Goal: Information Seeking & Learning: Learn about a topic

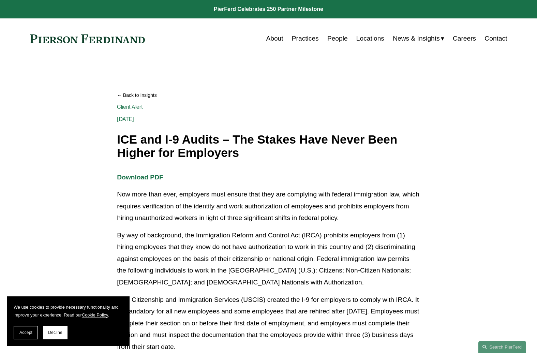
click at [53, 328] on button "Decline" at bounding box center [55, 333] width 25 height 14
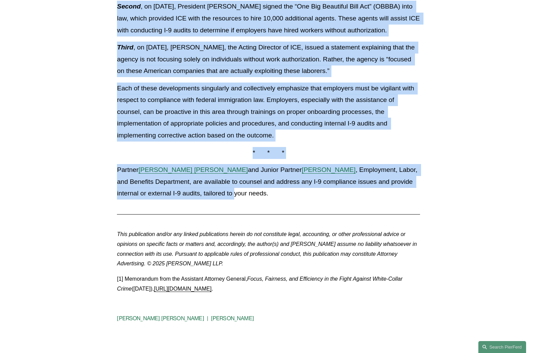
scroll to position [580, 0]
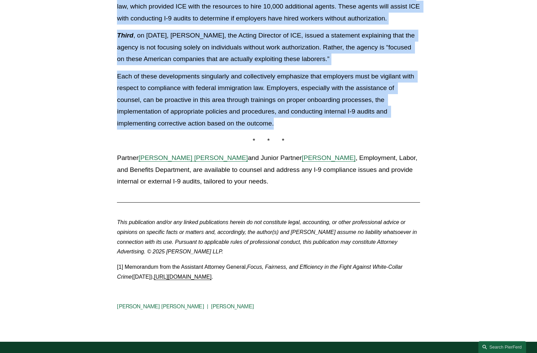
drag, startPoint x: 115, startPoint y: 140, endPoint x: 292, endPoint y: 132, distance: 177.2
copy div "LOR ips D-9 Sitame – Con Adipis Elit Seddo Eius Tempor inc Utlaboree Dolore Mag…"
drag, startPoint x: 11, startPoint y: 48, endPoint x: 17, endPoint y: 51, distance: 6.6
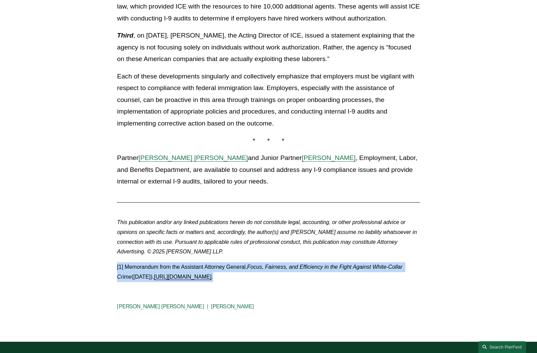
drag, startPoint x: 108, startPoint y: 276, endPoint x: 349, endPoint y: 290, distance: 241.2
copy p "[1] Memorandum from the Assistant Attorney General, Focus, Fairness, and Effici…"
drag, startPoint x: 17, startPoint y: 221, endPoint x: 53, endPoint y: 183, distance: 52.3
